Goal: Contribute content: Contribute content

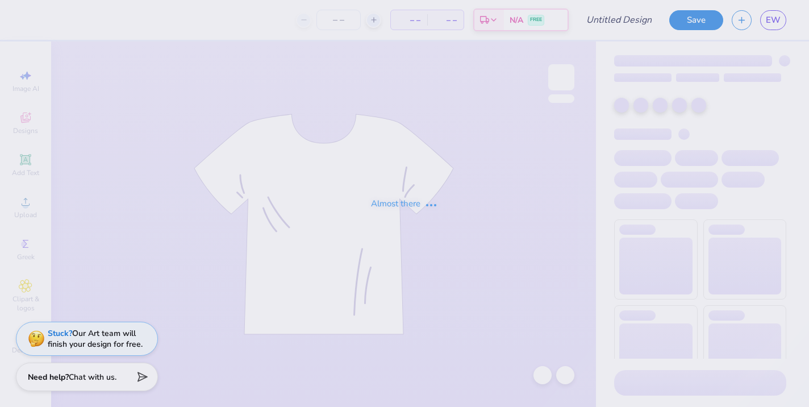
type input "Fall Fest"
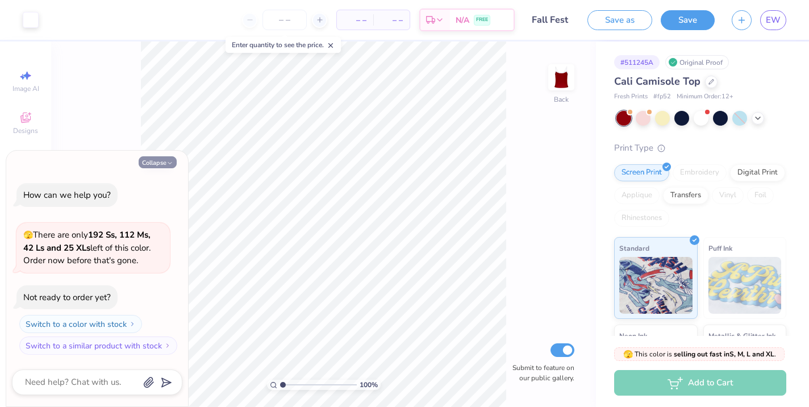
click at [153, 162] on button "Collapse" at bounding box center [158, 162] width 38 height 12
type textarea "x"
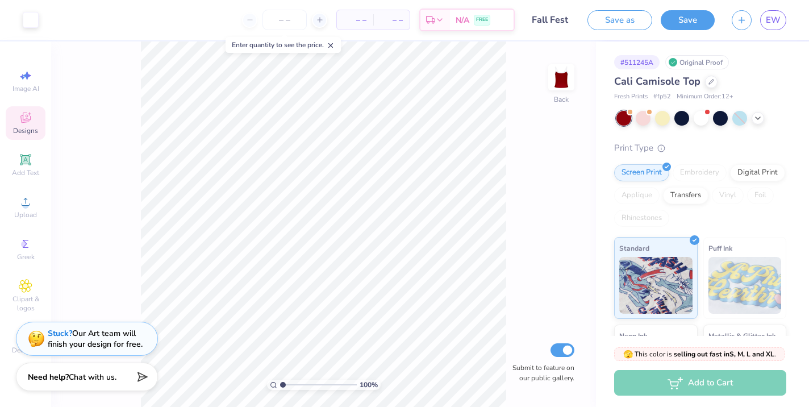
click at [37, 132] on span "Designs" at bounding box center [25, 130] width 25 height 9
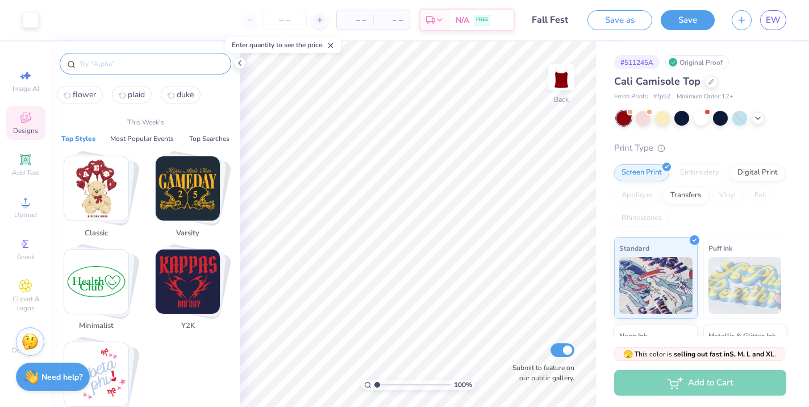
click at [108, 62] on input "text" at bounding box center [150, 63] width 145 height 11
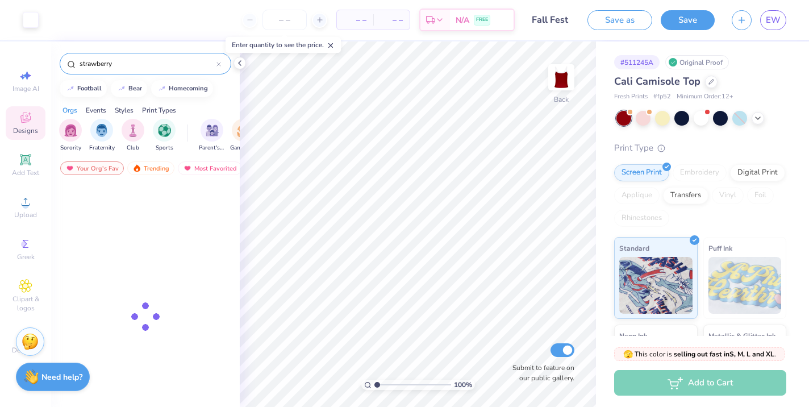
type input "strawberry"
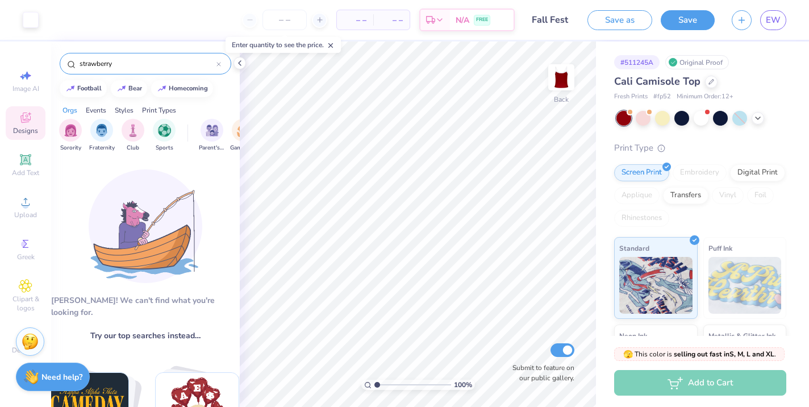
click at [220, 64] on icon at bounding box center [218, 64] width 5 height 5
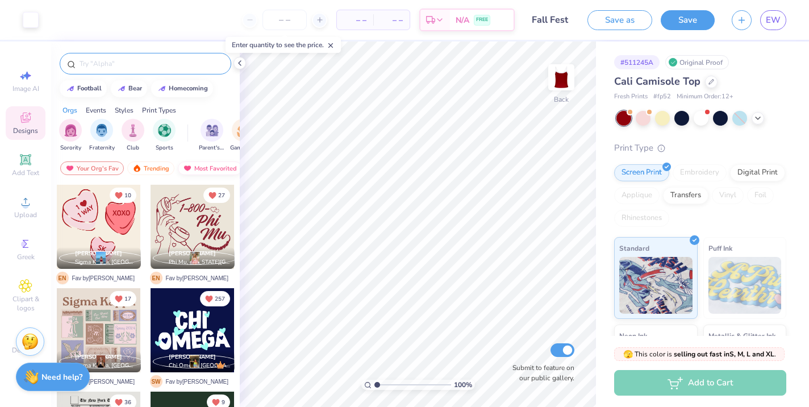
scroll to position [0, 58]
click at [202, 168] on div "Newest" at bounding box center [208, 168] width 43 height 14
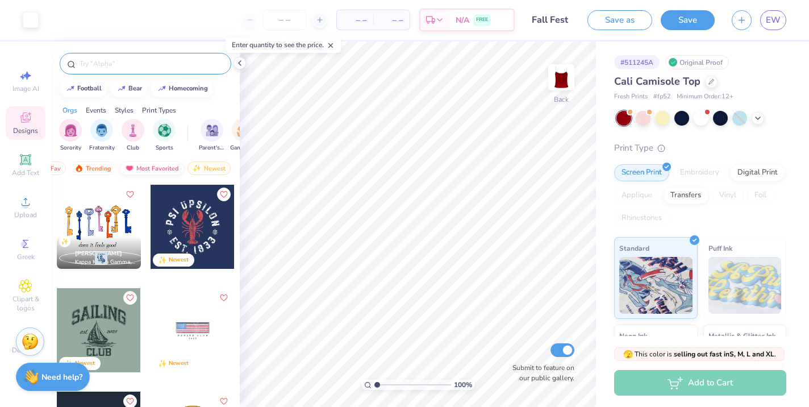
click at [153, 165] on div "Most Favorited" at bounding box center [152, 168] width 64 height 14
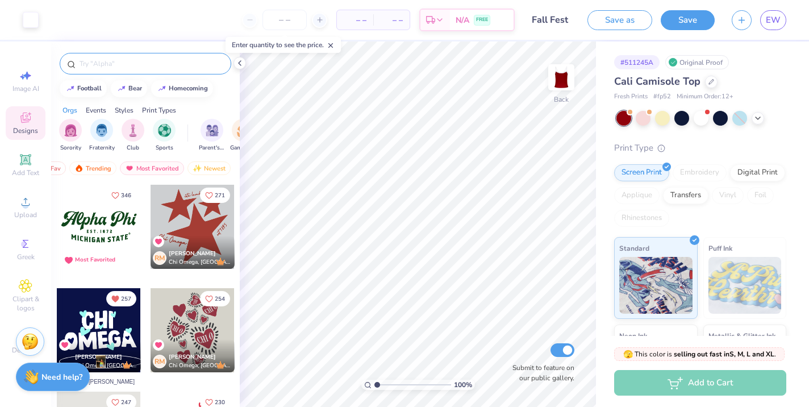
click at [121, 56] on div at bounding box center [145, 64] width 171 height 22
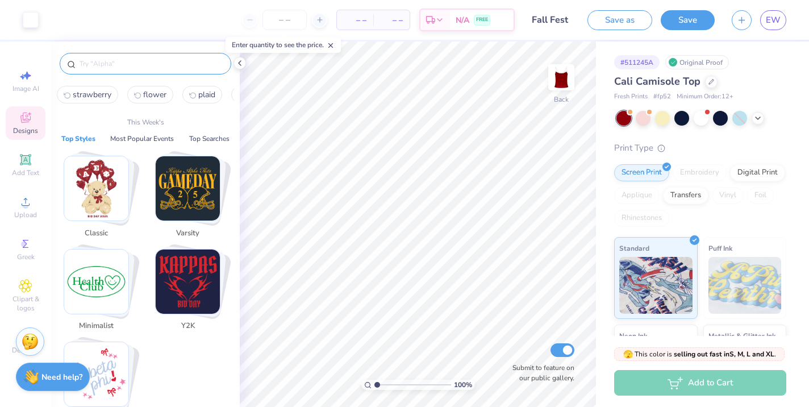
click at [124, 65] on input "text" at bounding box center [150, 63] width 145 height 11
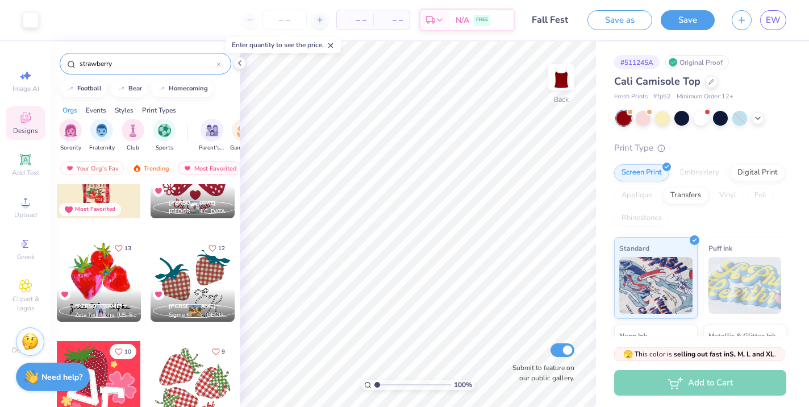
scroll to position [467, 0]
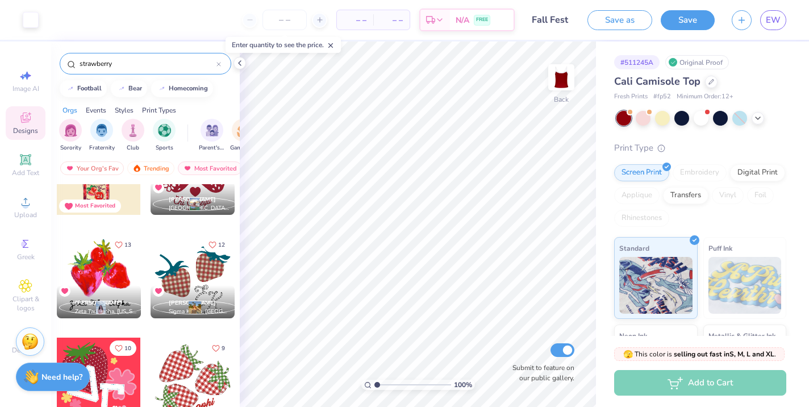
click at [133, 62] on input "strawberry" at bounding box center [147, 63] width 138 height 11
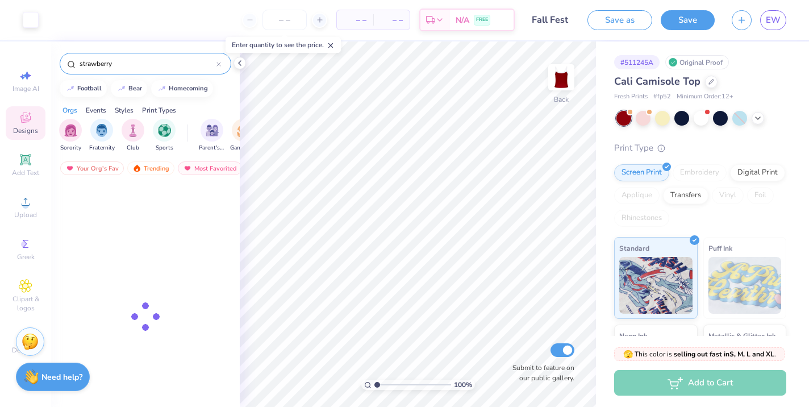
click at [133, 62] on input "strawberry" at bounding box center [147, 63] width 138 height 11
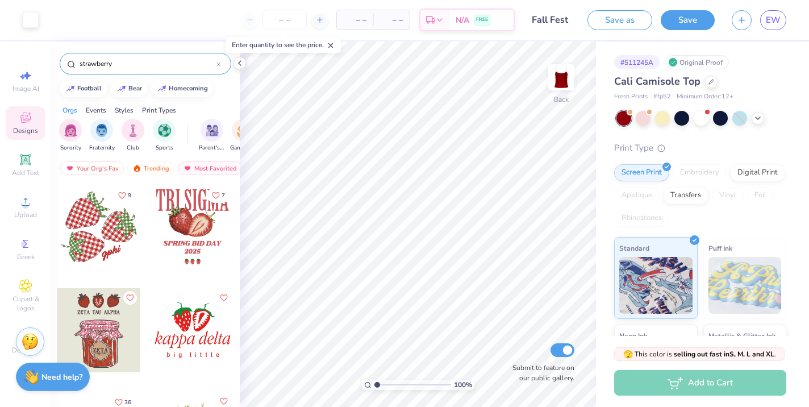
click at [133, 62] on input "strawberry" at bounding box center [147, 63] width 138 height 11
type input "s"
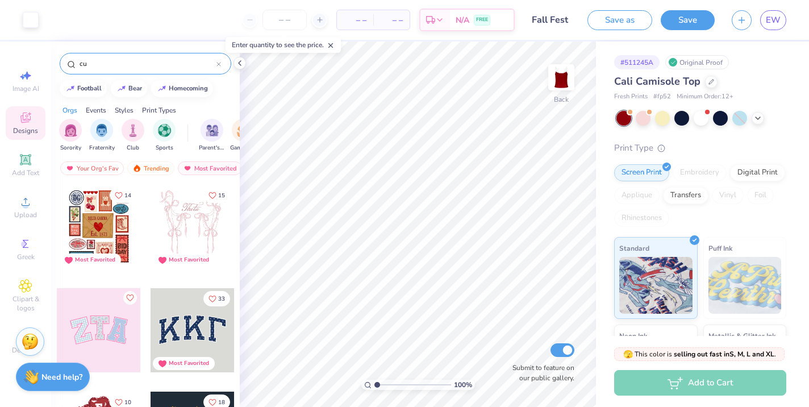
type input "c"
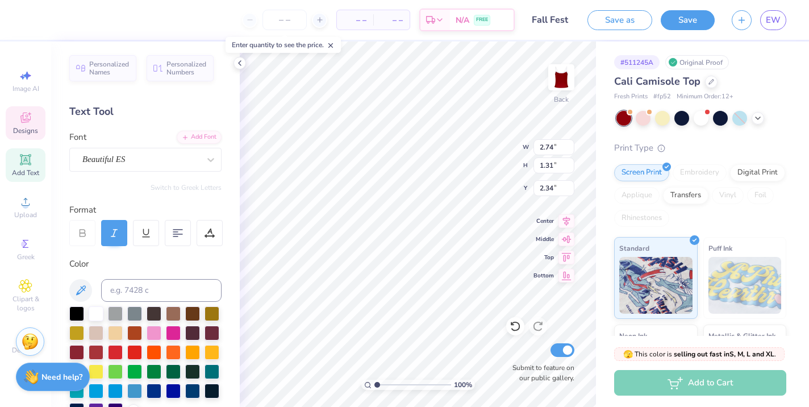
type input "3.18"
type input "1.52"
type input "2.33"
type input "3.16"
type input "1.44"
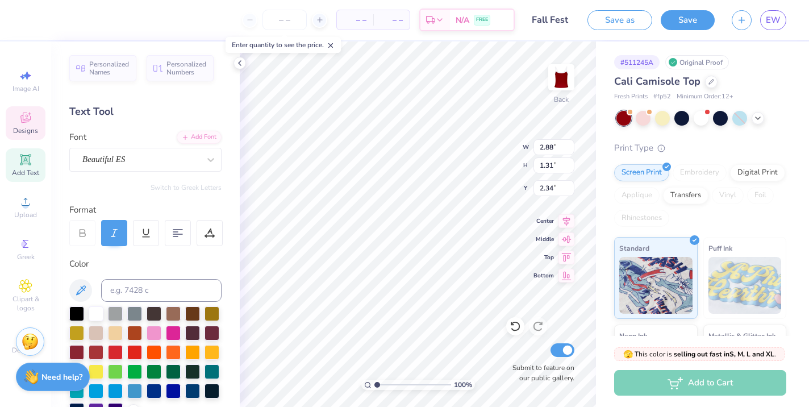
type input "2.37"
type input "1.28"
type input "0.16"
type input "3.62"
type input "2.74"
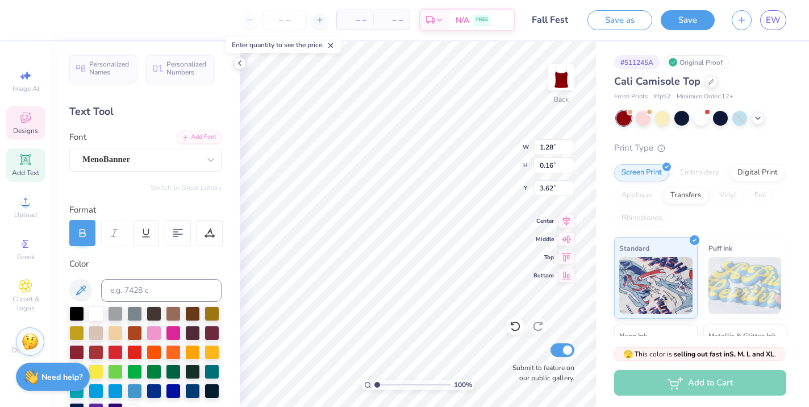
type input "0.34"
type input "2.41"
type input "0.30"
type input "3.66"
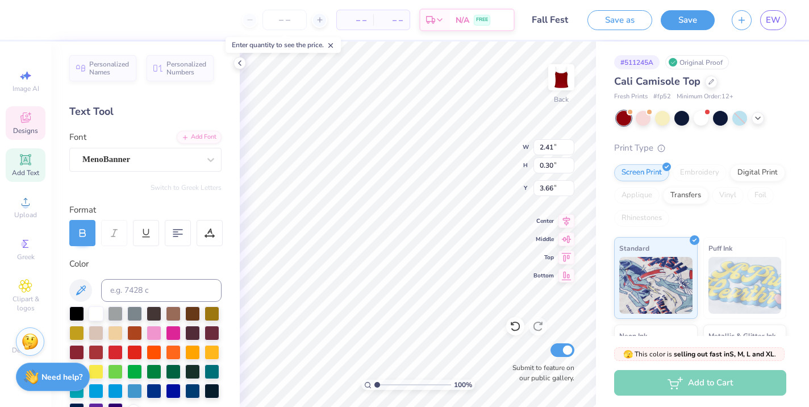
type textarea "Fall Fest 2025"
type input "2.24"
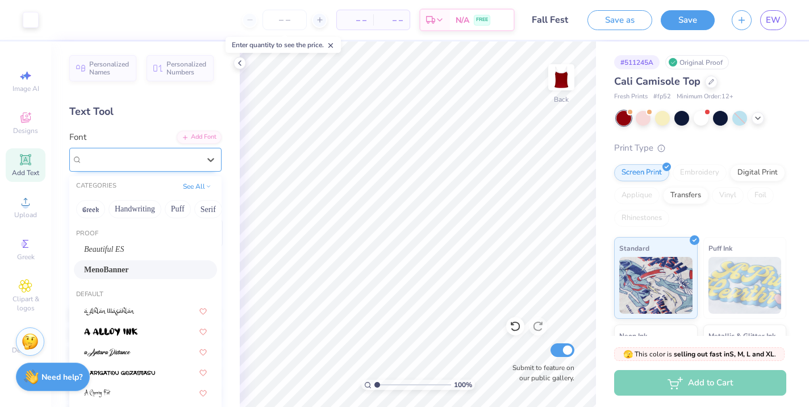
click at [160, 151] on div "MenoBanner" at bounding box center [140, 159] width 119 height 18
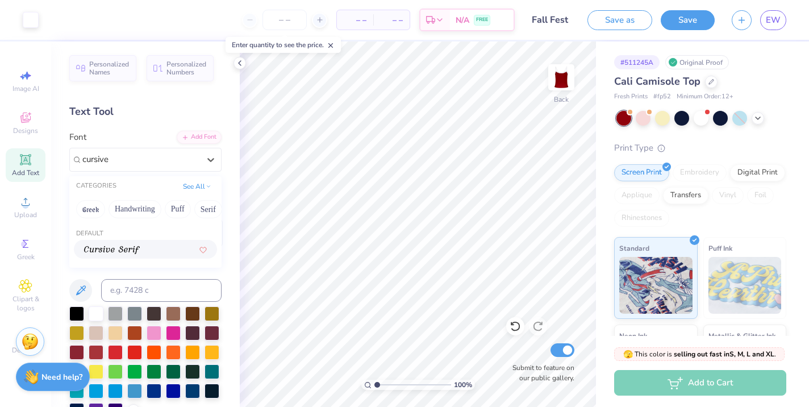
type input "cursive"
click at [168, 123] on div "Personalized Names Personalized Numbers Text Tool Add Font Font option Cursive …" at bounding box center [145, 223] width 189 height 365
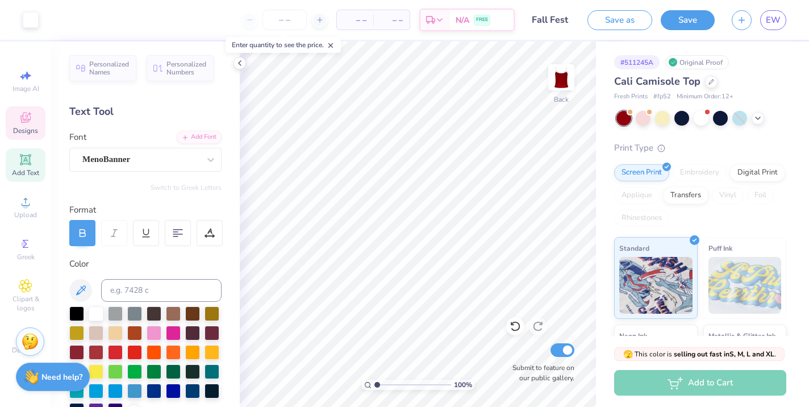
click at [32, 119] on icon at bounding box center [26, 118] width 14 height 14
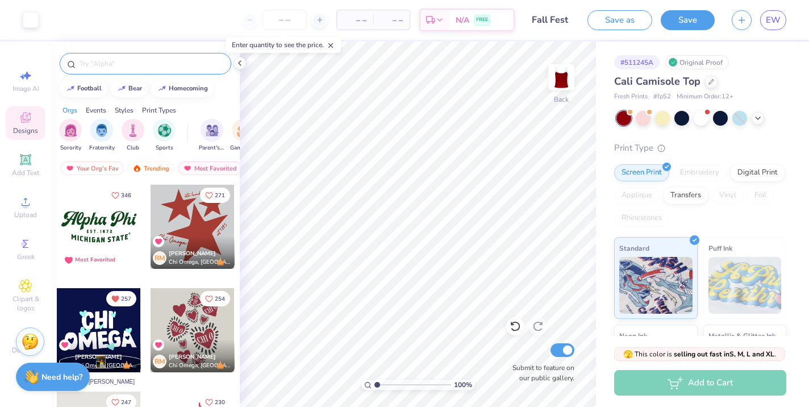
click at [145, 63] on input "text" at bounding box center [150, 63] width 145 height 11
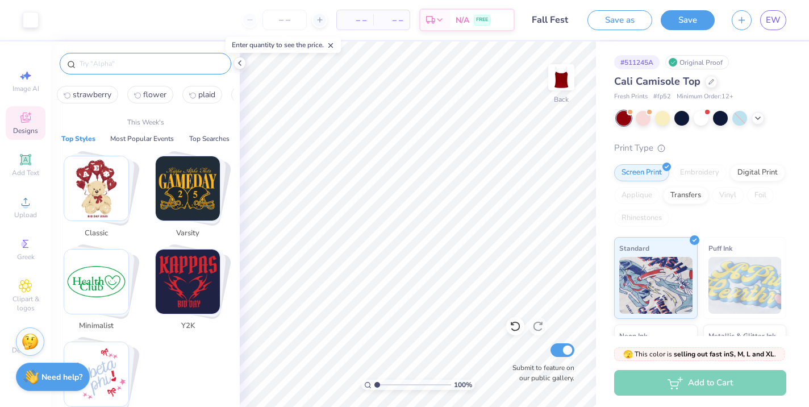
type input "q"
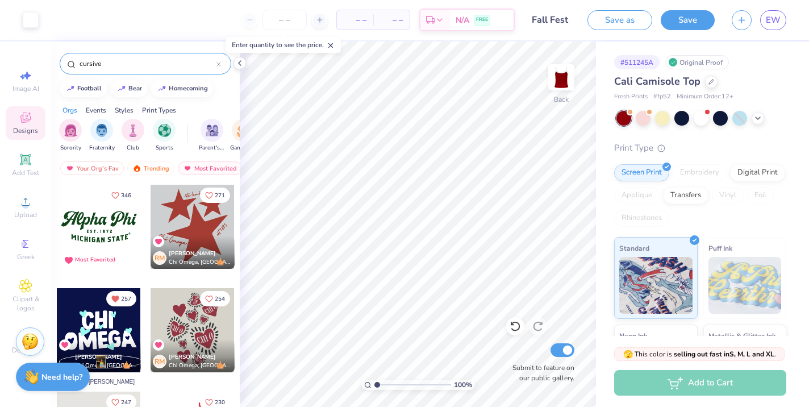
type input "cursive"
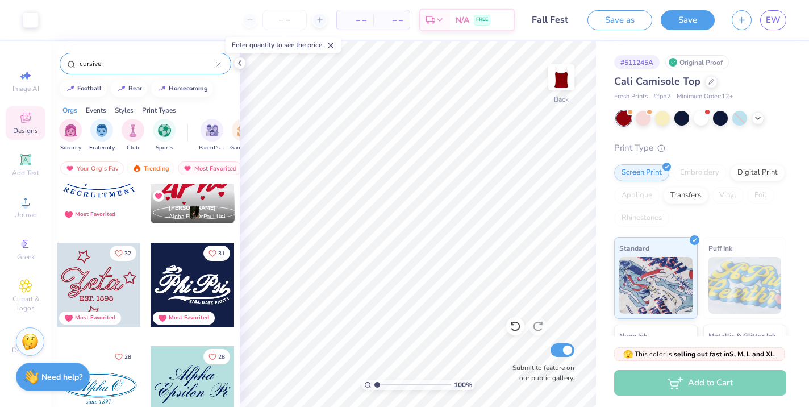
scroll to position [48, 0]
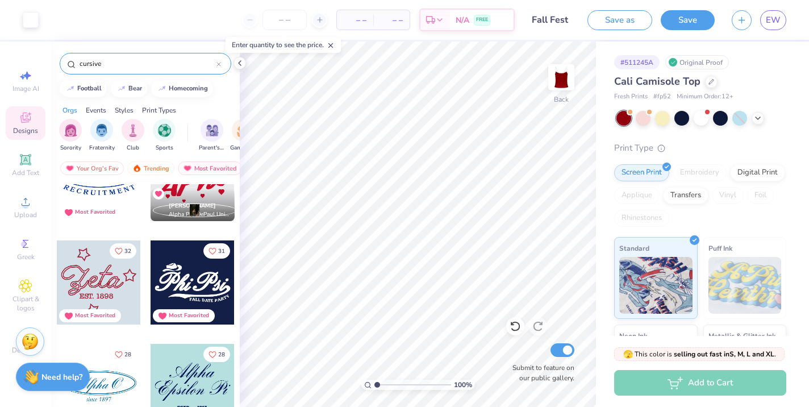
click at [192, 280] on div at bounding box center [192, 282] width 84 height 84
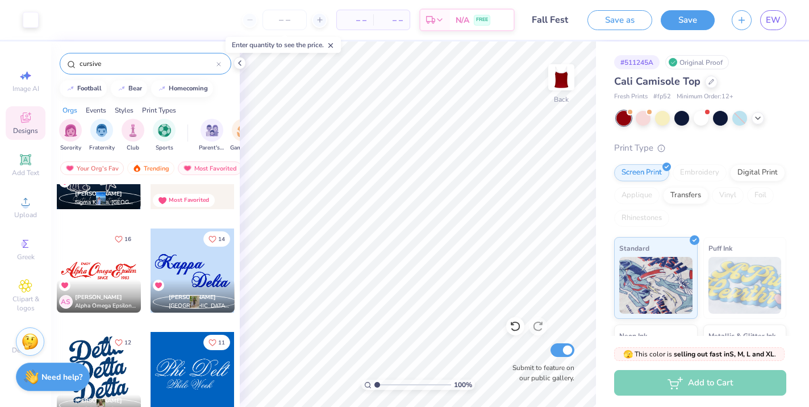
scroll to position [589, 0]
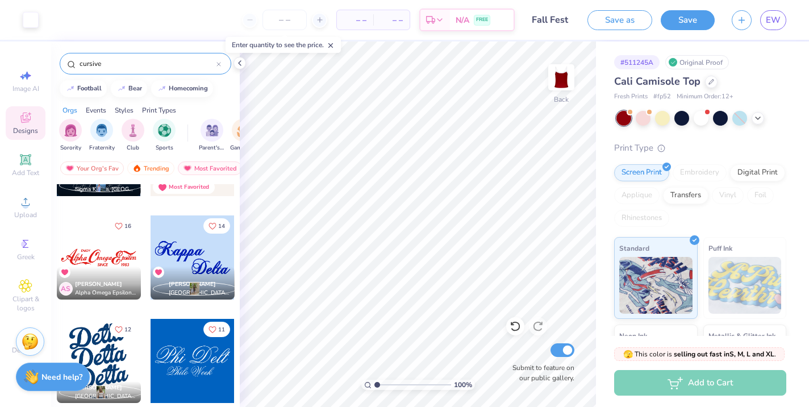
click at [204, 263] on div at bounding box center [192, 257] width 84 height 84
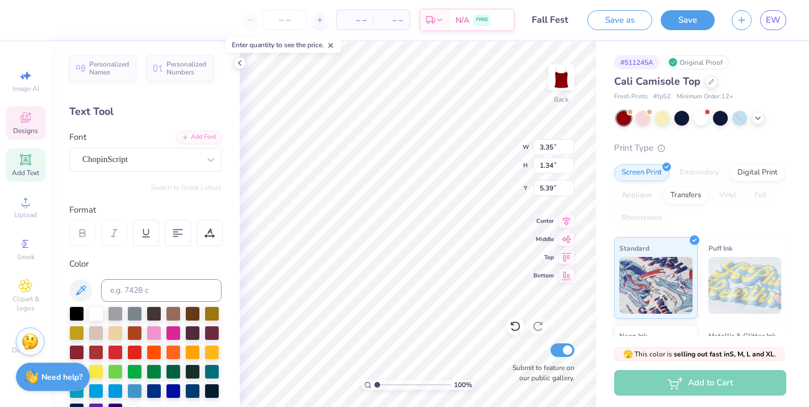
type input "5.39"
type textarea "Sigma"
type input "3.35"
type input "1.34"
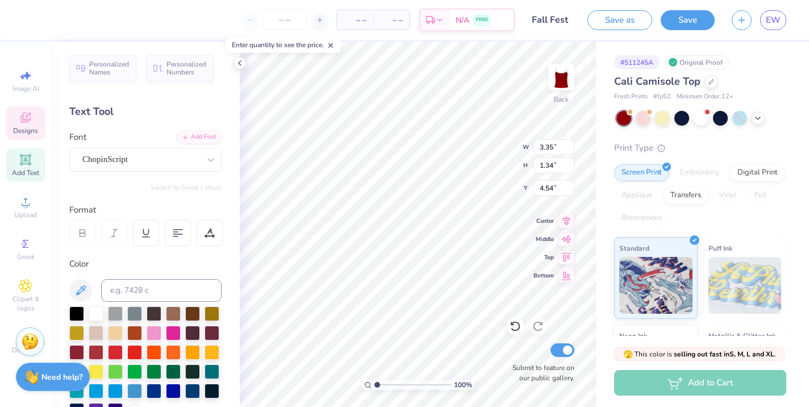
type input "4.54"
type textarea "Kappa"
type input "3.06"
type input "3.00"
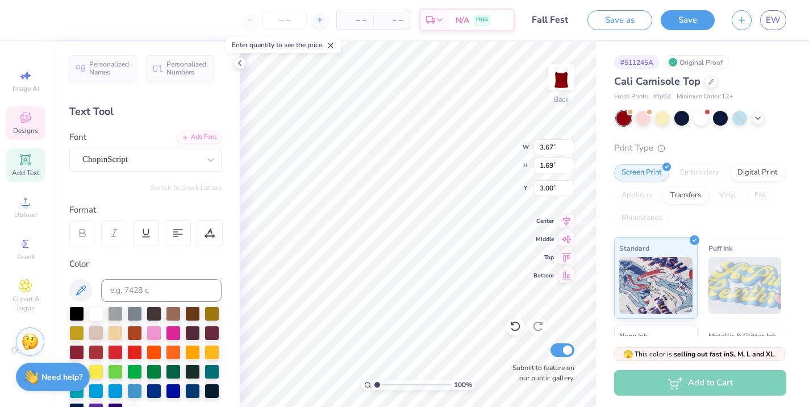
type input "4.31"
type input "1.82"
type input "4.31"
click at [52, 18] on div at bounding box center [51, 19] width 16 height 16
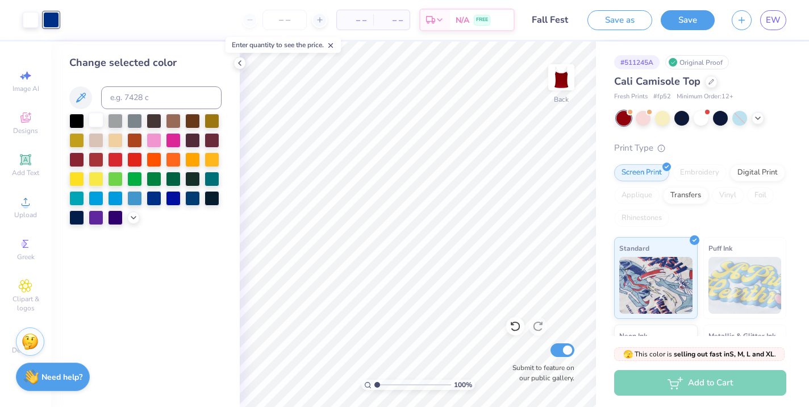
click at [94, 118] on div at bounding box center [96, 119] width 15 height 15
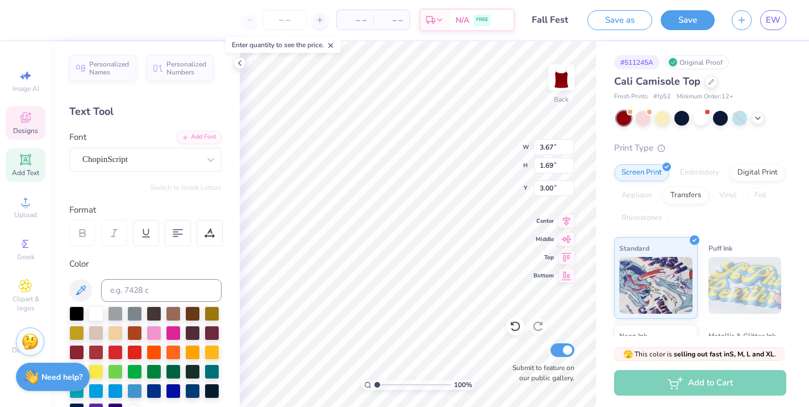
type input "4.81"
type input "4.31"
type input "1.82"
type input "4.31"
type input "3.29"
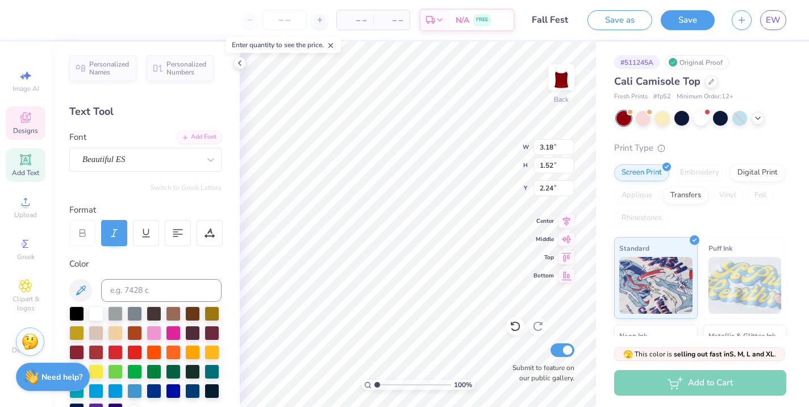
type input "1.57"
type input "2.18"
type input "3.16"
type input "1.44"
type input "2.28"
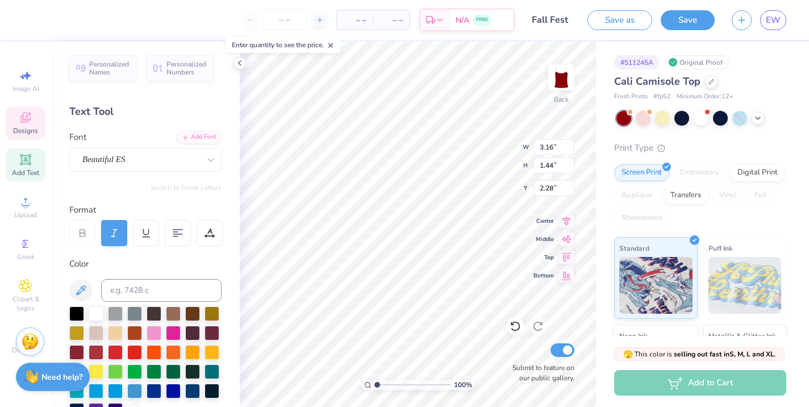
type input "3.29"
type input "1.57"
type input "2.21"
type input "3.16"
type input "1.44"
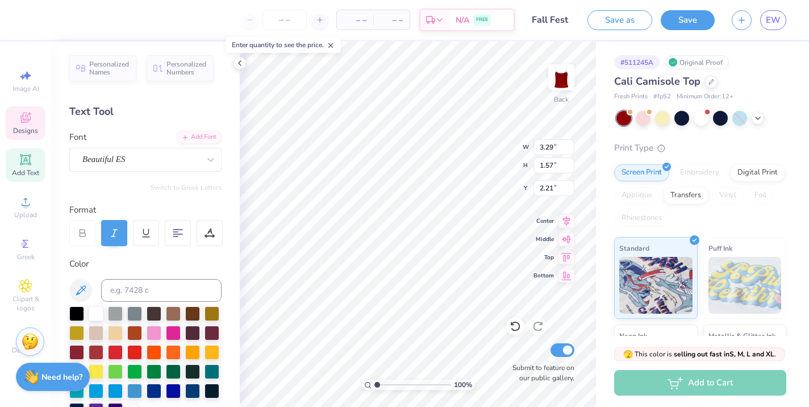
type input "2.28"
type input "3.19"
type input "1.43"
type input "2.26"
click at [450, 385] on div "100 %" at bounding box center [418, 384] width 114 height 10
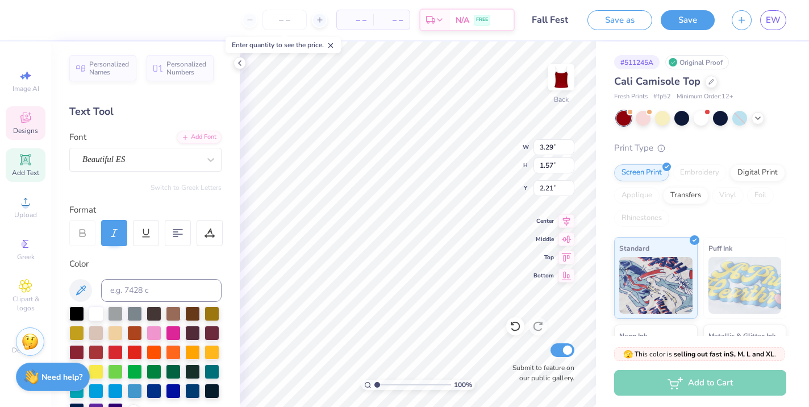
type input "2.18"
type input "1.52"
type input "2.24"
type input "3.18"
type input "1.52"
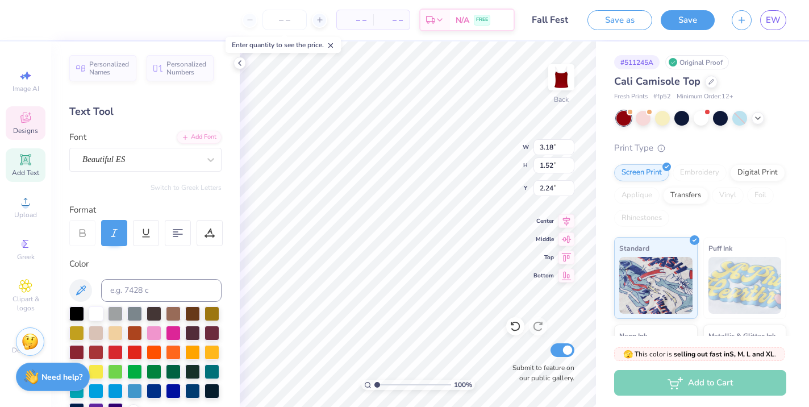
type input "2.24"
type input "3.18"
type input "1.52"
type input "2.24"
click at [22, 124] on div "Designs" at bounding box center [26, 123] width 40 height 34
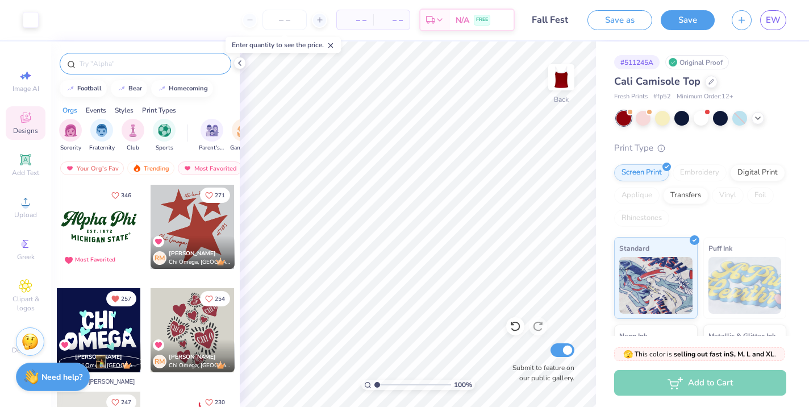
click at [156, 58] on input "text" at bounding box center [150, 63] width 145 height 11
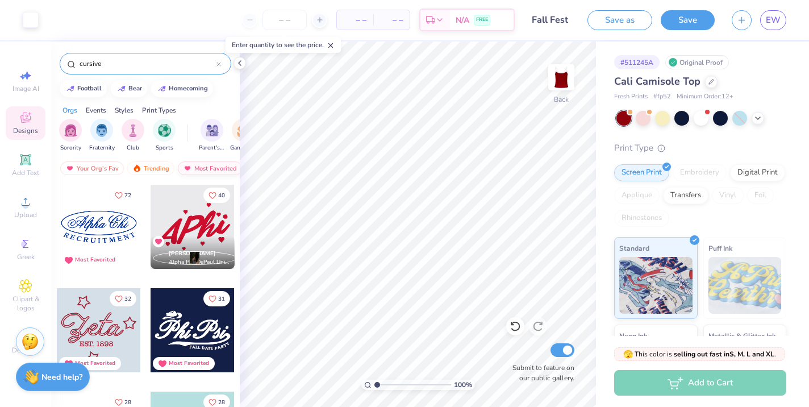
type input "cursive"
click at [203, 167] on div "Most Favorited" at bounding box center [210, 168] width 64 height 14
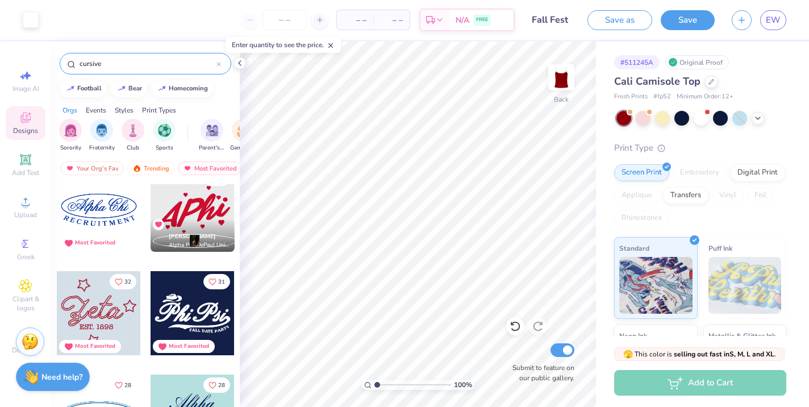
scroll to position [18, 0]
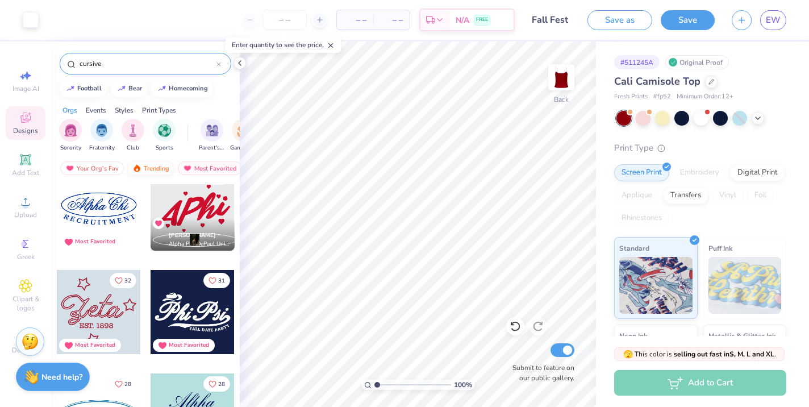
click at [155, 164] on div "Trending" at bounding box center [150, 168] width 47 height 14
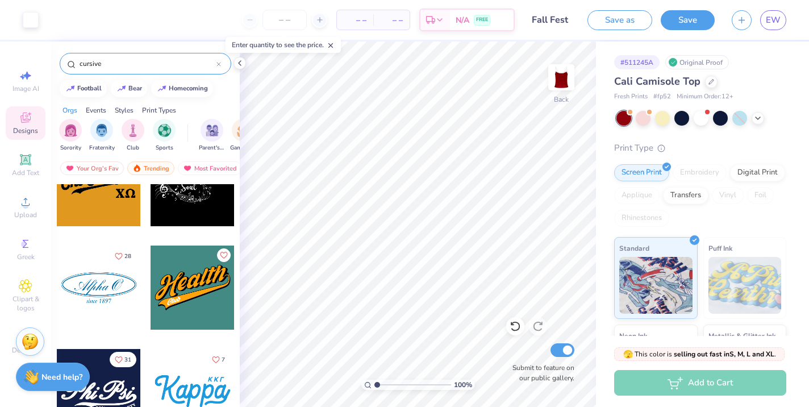
scroll to position [1164, 0]
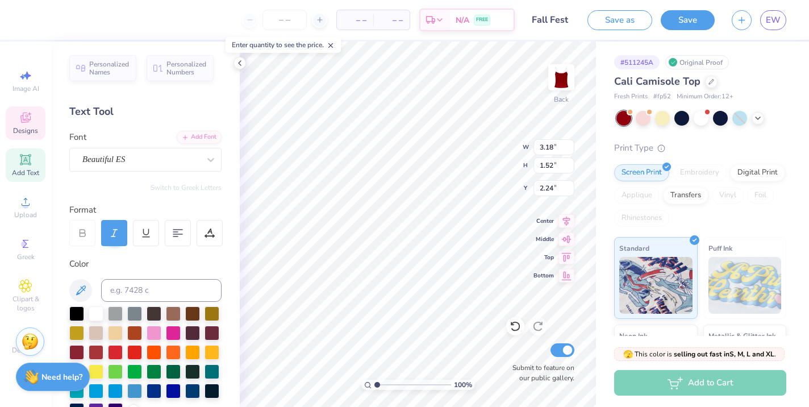
type input "3.16"
type input "1.44"
type input "2.28"
type input "3.18"
type input "1.52"
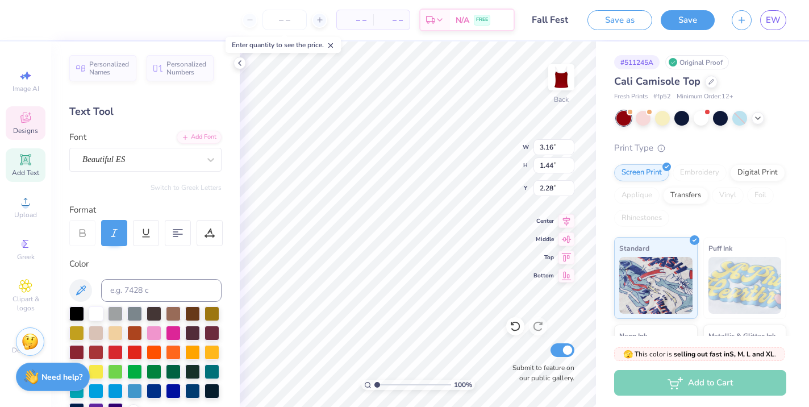
type input "2.24"
type input "3.16"
type input "1.44"
type input "2.28"
type input "3.72"
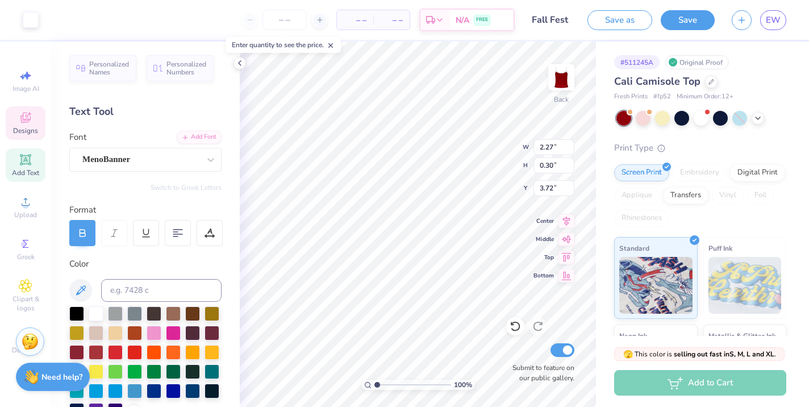
type input "6.20"
type input "3.57"
type input "2.05"
type input "3.53"
type input "1.96"
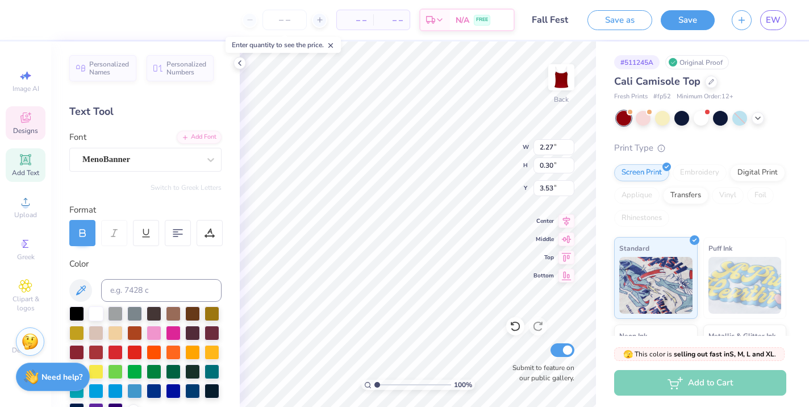
type input "0.25"
type input "3.57"
type input "3.27"
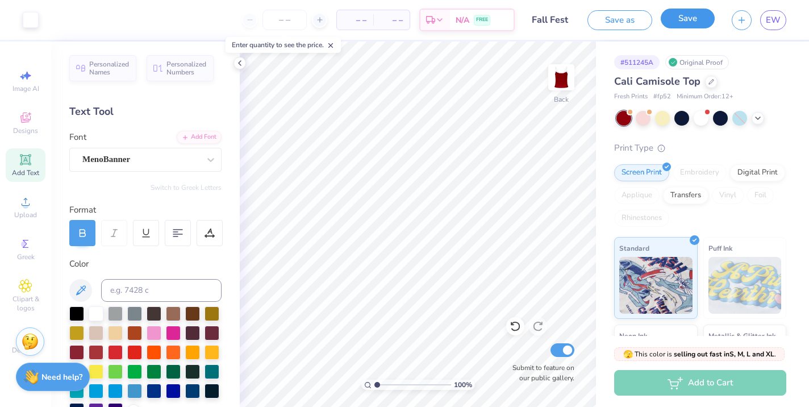
click at [698, 23] on button "Save" at bounding box center [687, 19] width 54 height 20
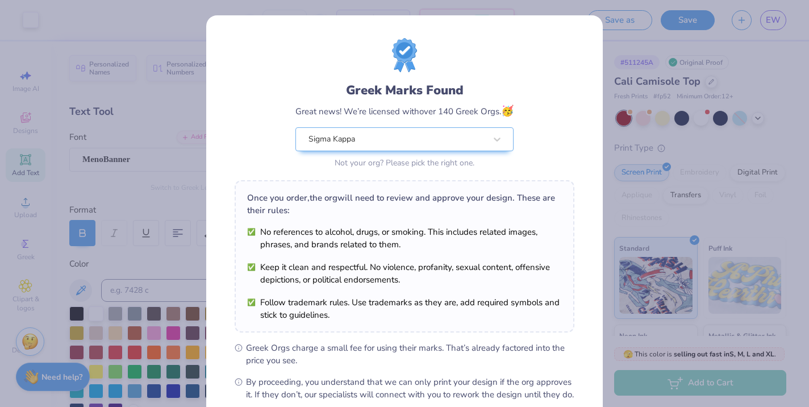
scroll to position [125, 0]
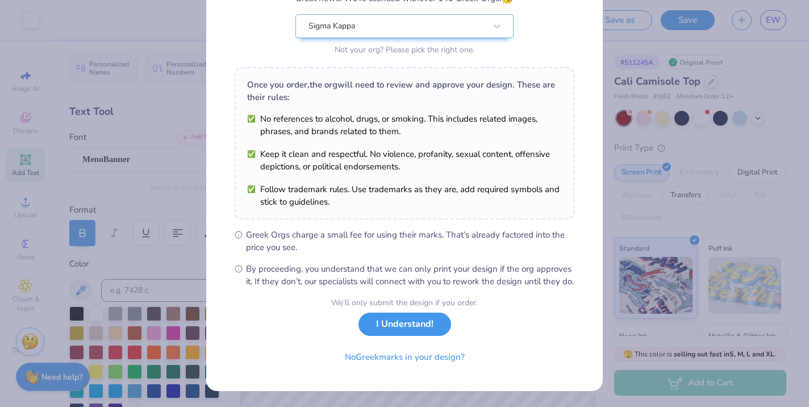
click at [420, 330] on button "I Understand!" at bounding box center [404, 323] width 93 height 23
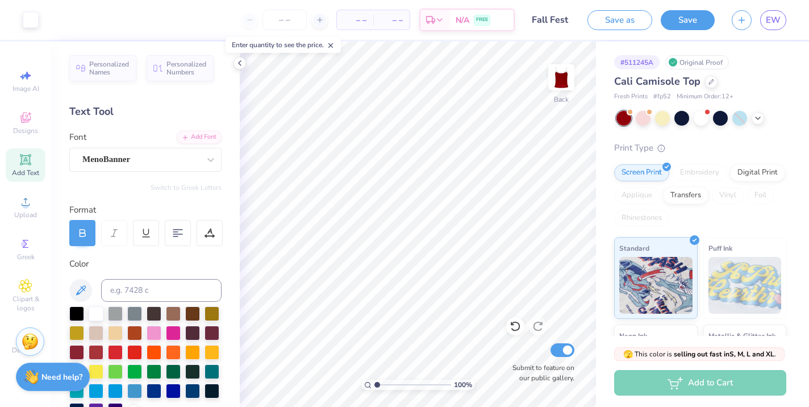
scroll to position [0, 0]
